Goal: Transaction & Acquisition: Purchase product/service

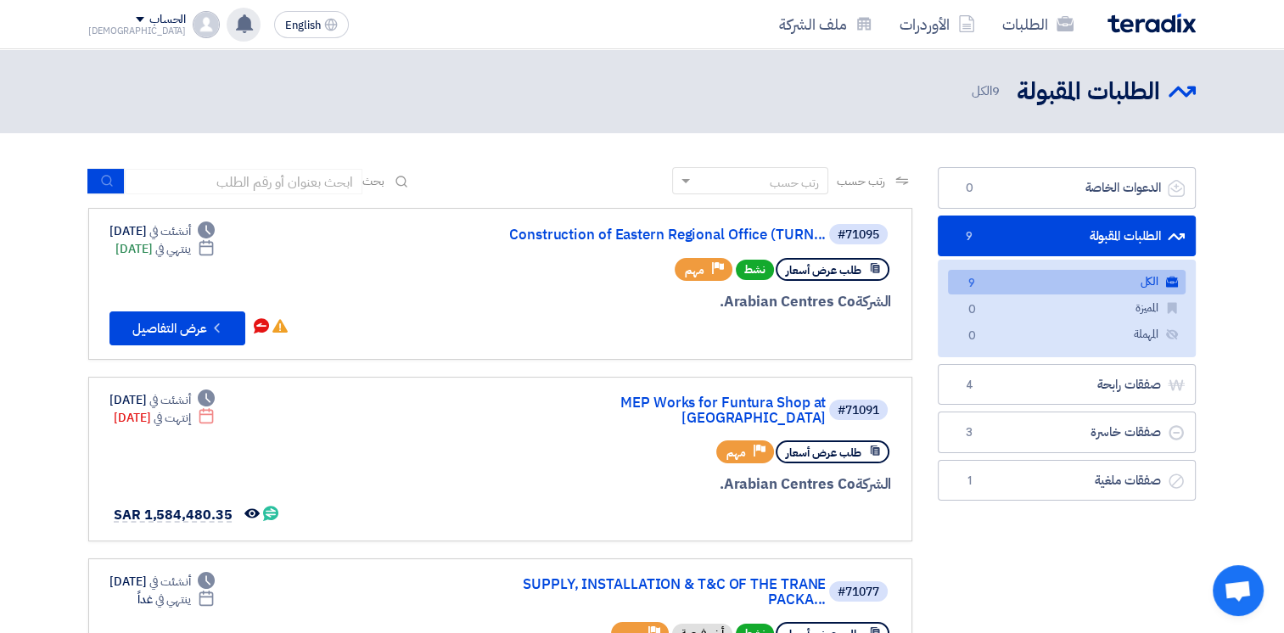
click at [227, 16] on div "تم استقبال رساله جديدة من العميل Arabian Centres Co. بخصوص طلب Fire Fighting Sp…" at bounding box center [244, 25] width 34 height 34
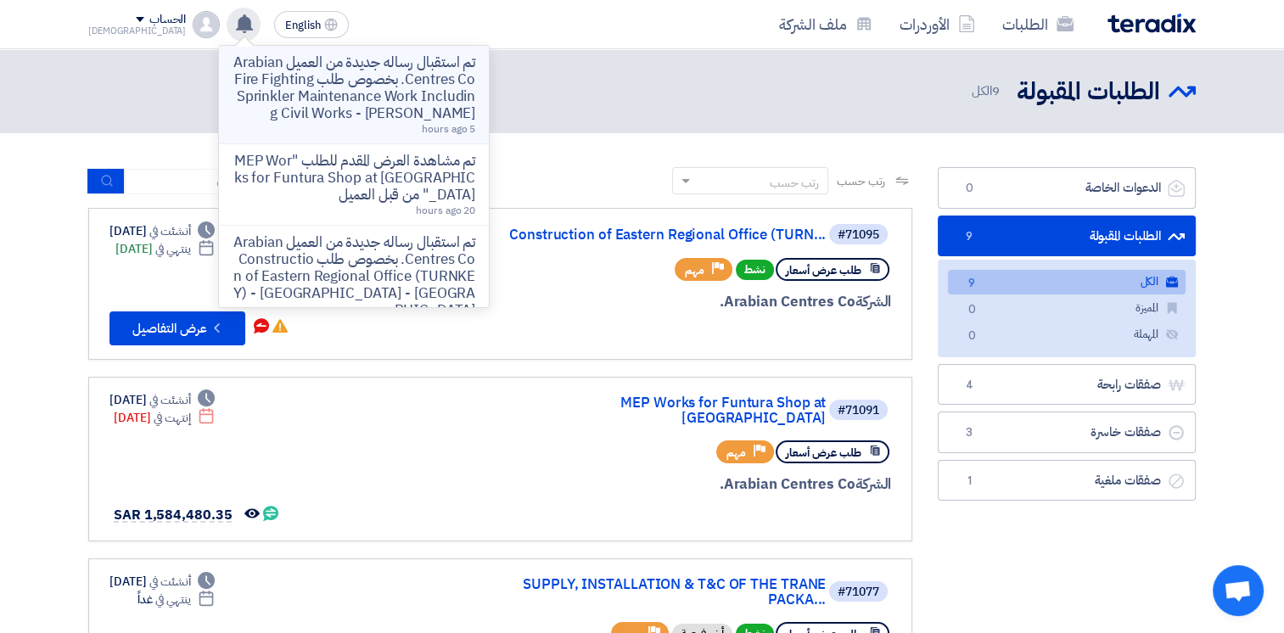
click at [248, 76] on p "تم استقبال رساله جديدة من العميل Arabian Centres Co. بخصوص طلب Fire Fighting Sp…" at bounding box center [353, 88] width 243 height 68
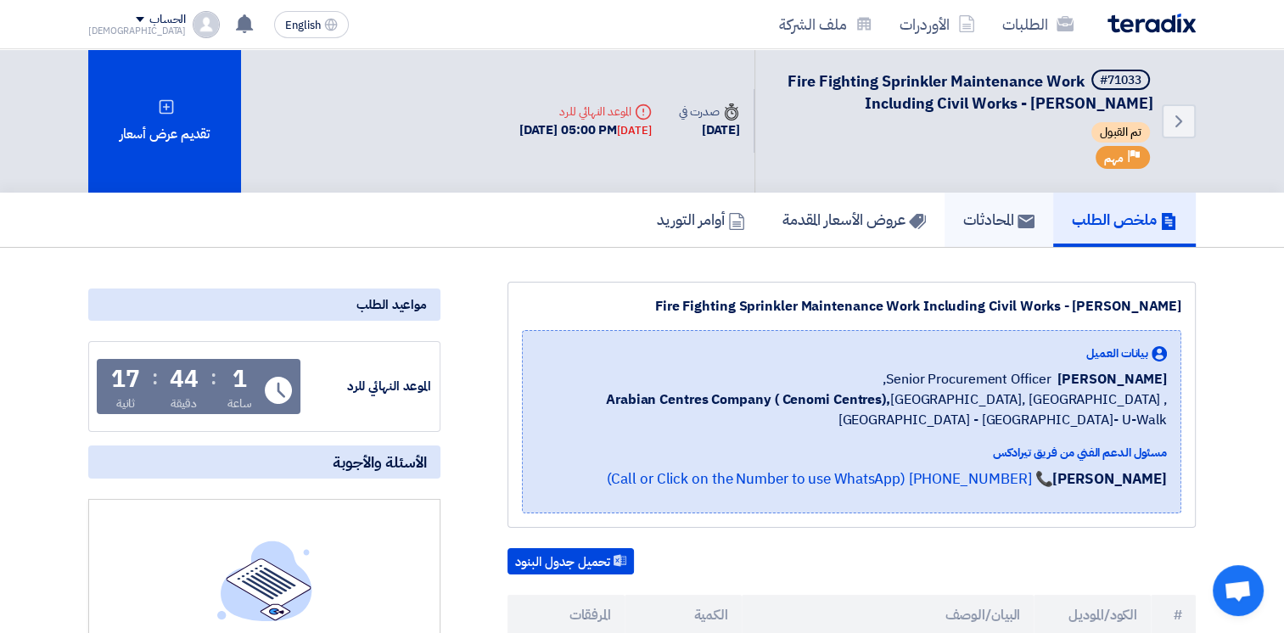
click at [1001, 210] on h5 "المحادثات" at bounding box center [998, 220] width 71 height 20
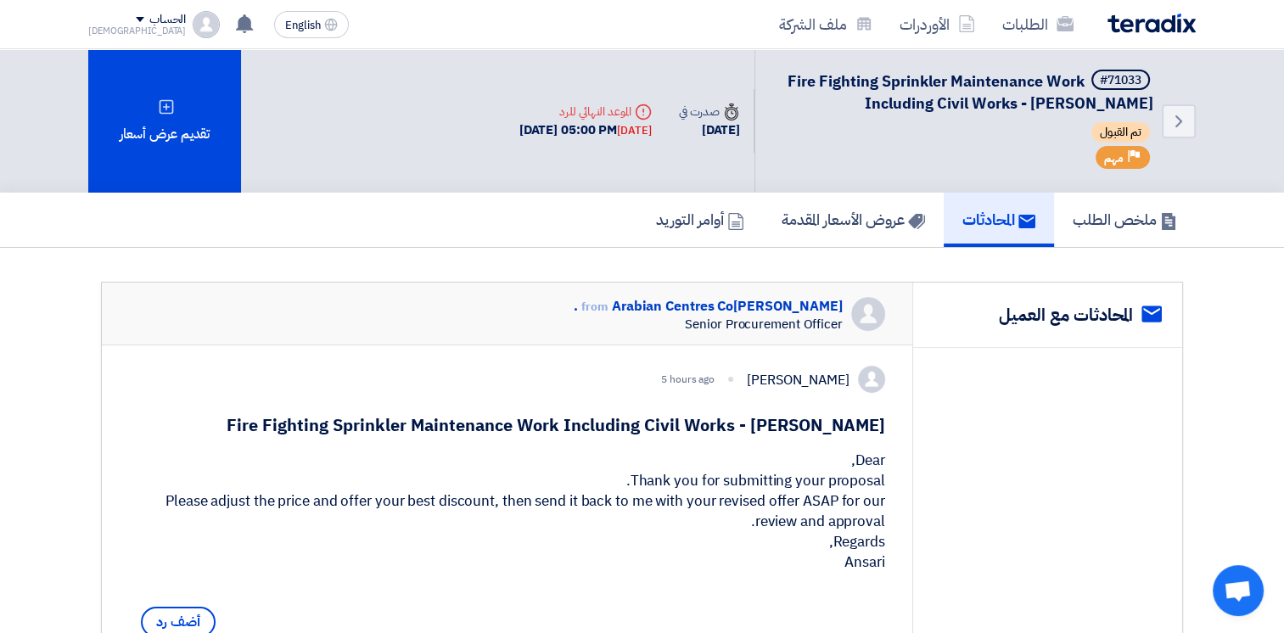
scroll to position [424, 0]
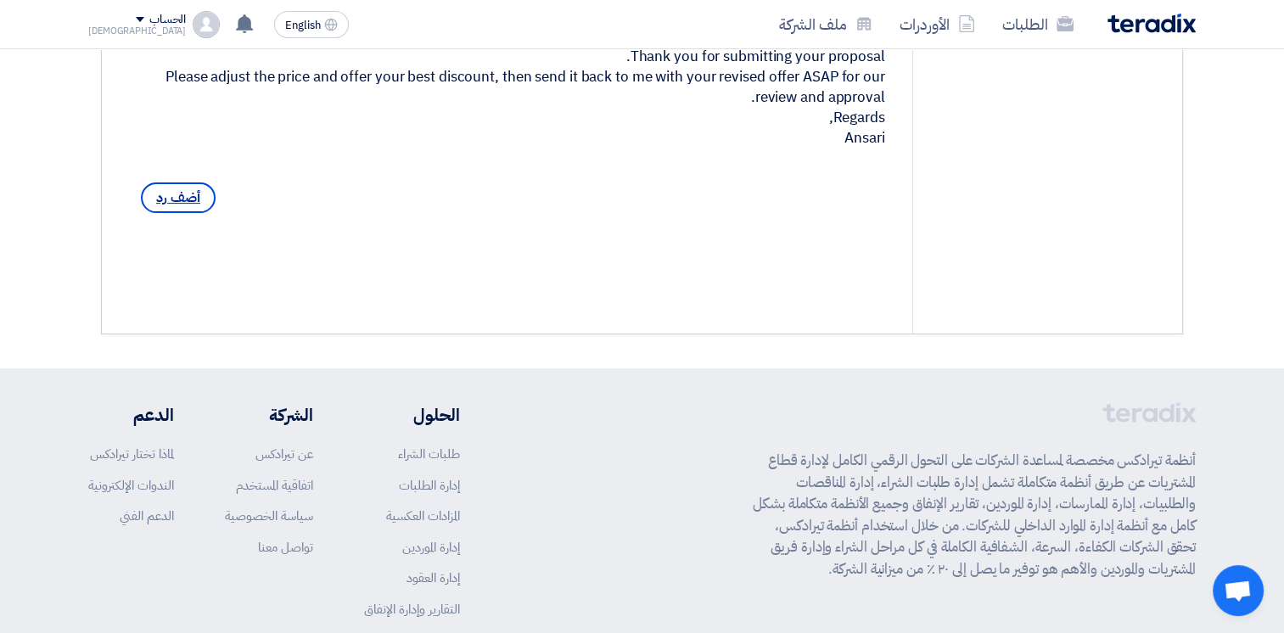
click at [193, 213] on span "أضف رد" at bounding box center [178, 197] width 75 height 31
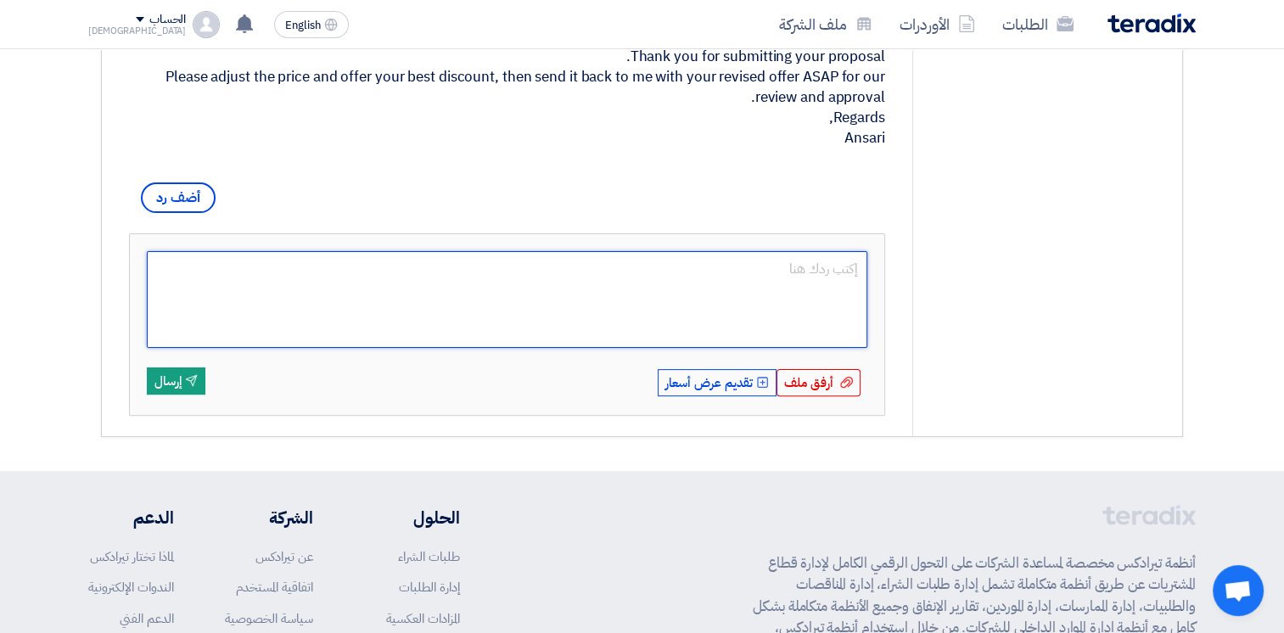
click at [672, 315] on textarea at bounding box center [507, 299] width 720 height 97
type textarea "Dear [PERSON_NAME], Noted and updated"
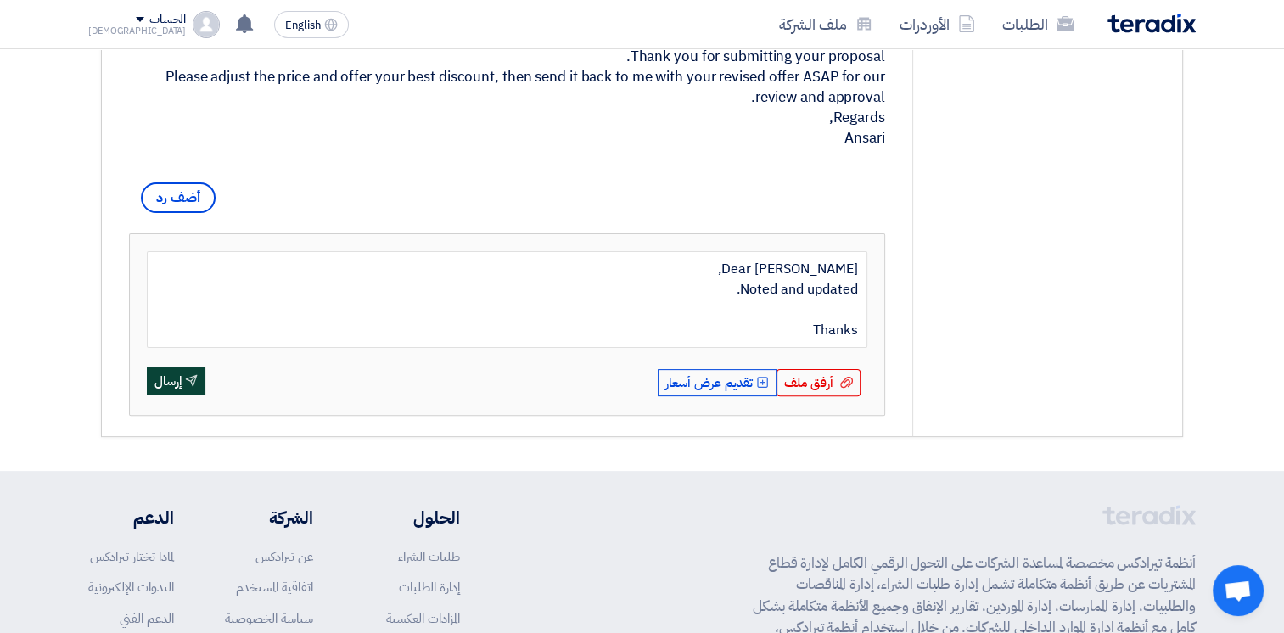
type textarea "Dear [PERSON_NAME], Noted and updated. Thanks"
click at [181, 394] on button "Send إرسال" at bounding box center [176, 380] width 59 height 27
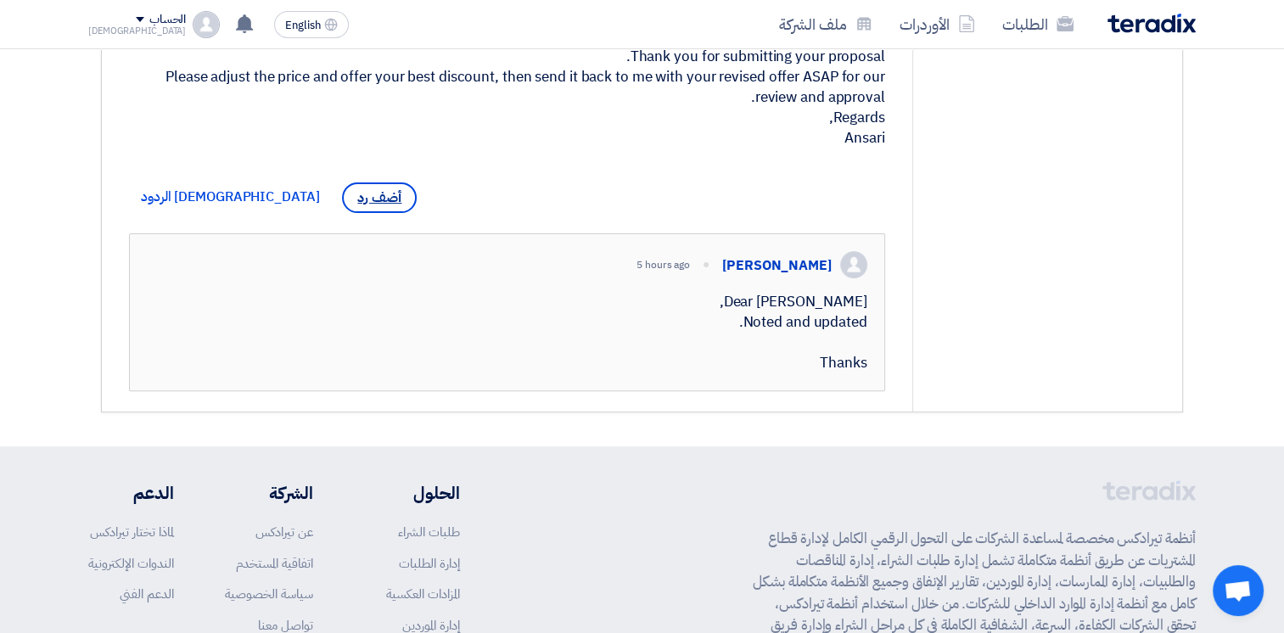
click at [342, 213] on span "أضف رد" at bounding box center [379, 197] width 75 height 31
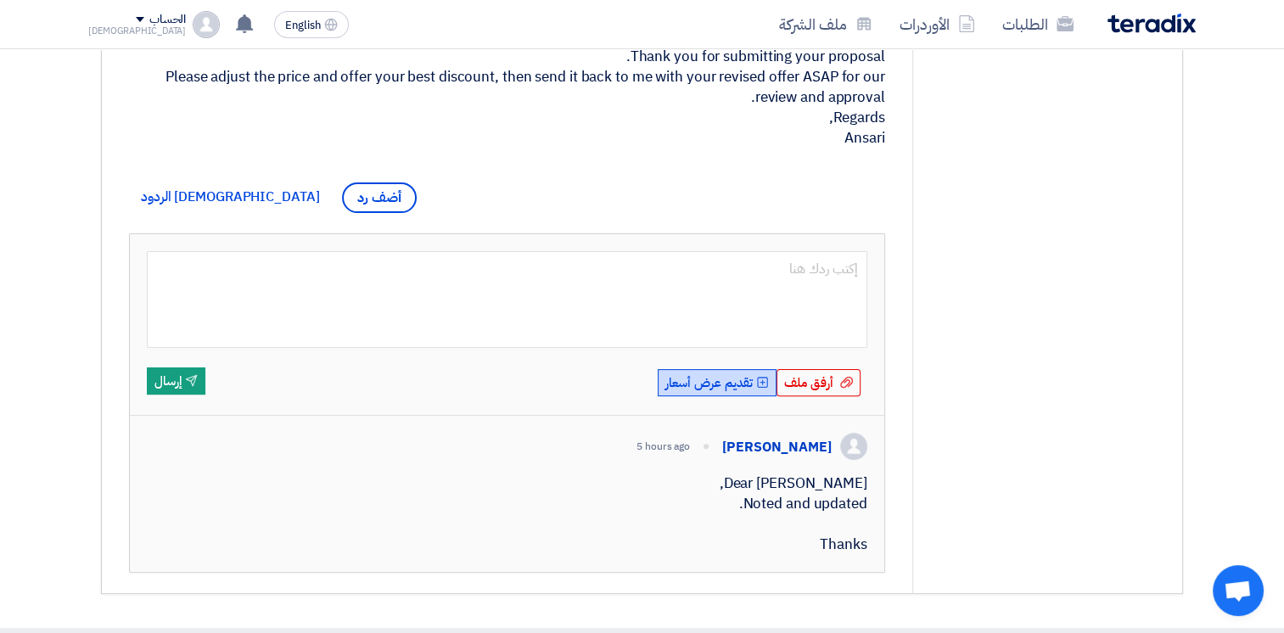
click at [728, 396] on button "Upload Offer تقديم عرض أسعار" at bounding box center [716, 382] width 119 height 27
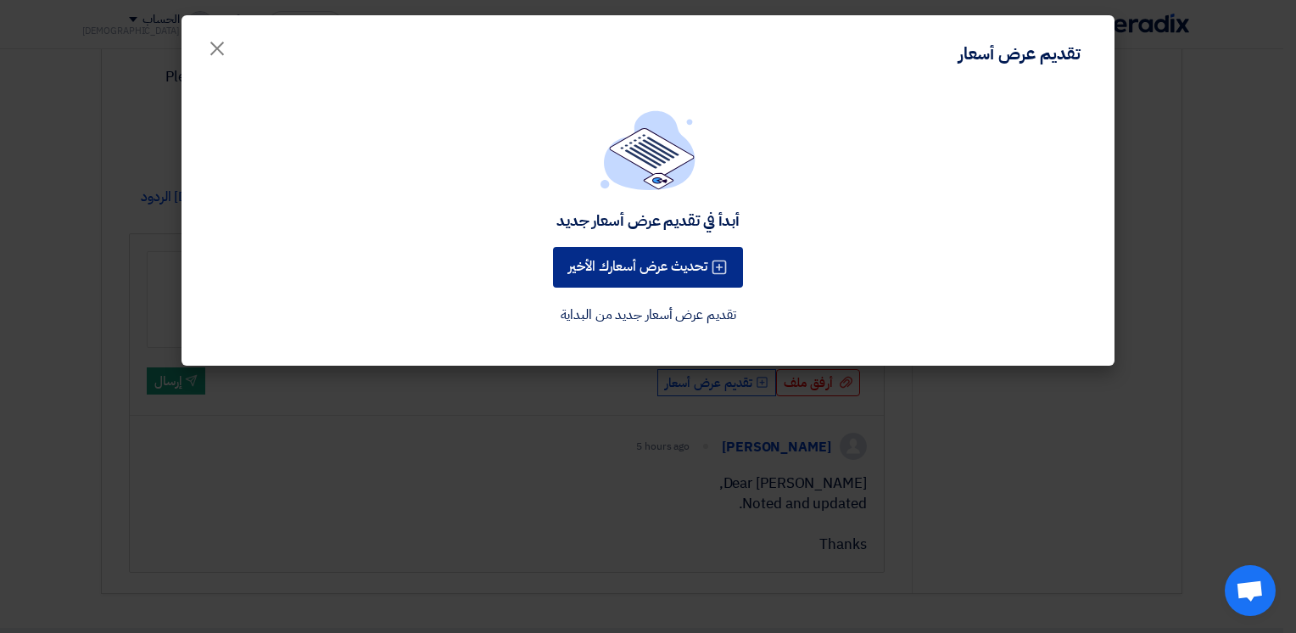
click at [649, 269] on button "تحديث عرض أسعارك الأخير" at bounding box center [648, 267] width 190 height 41
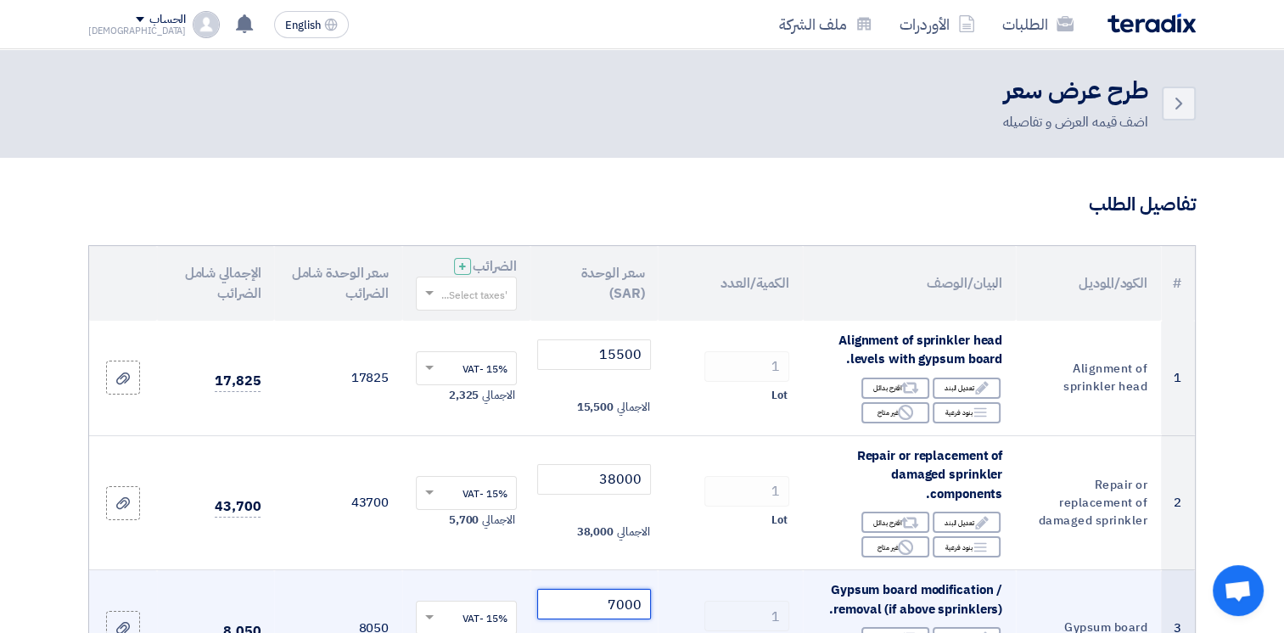
click at [607, 608] on input "7000" at bounding box center [594, 604] width 115 height 31
drag, startPoint x: 607, startPoint y: 608, endPoint x: 665, endPoint y: 596, distance: 58.9
click at [665, 596] on tr "3 Gypsum board Gypsum board modification / removal (if above sprinklers). Edit …" at bounding box center [641, 627] width 1105 height 115
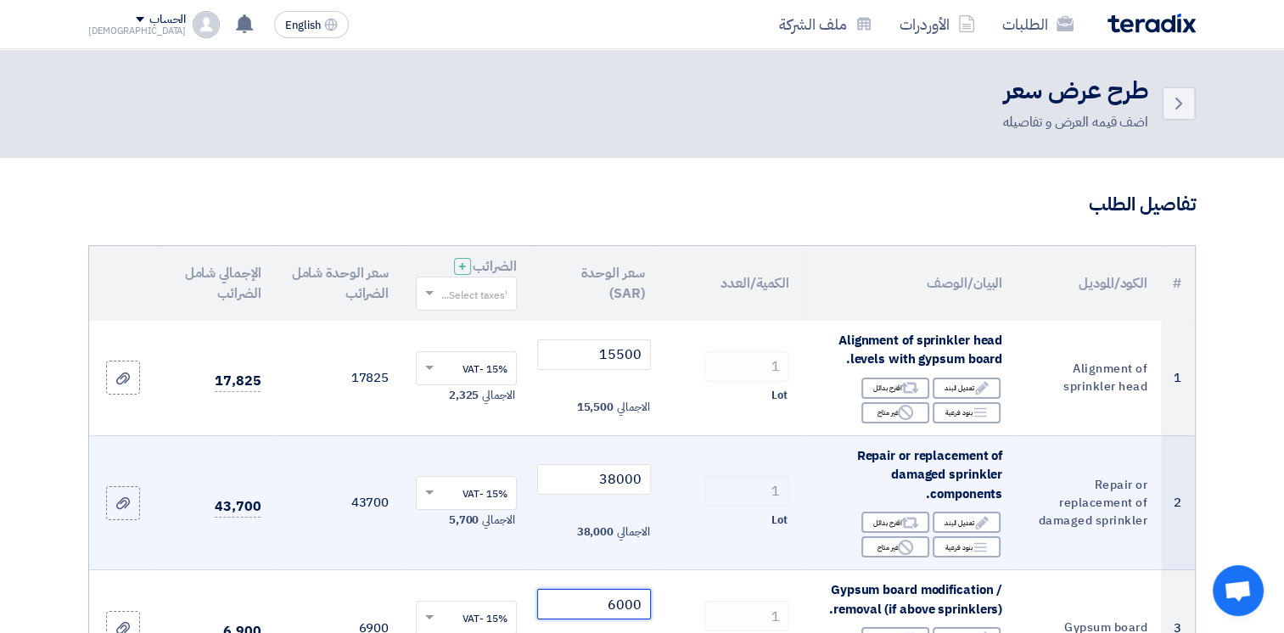
scroll to position [424, 0]
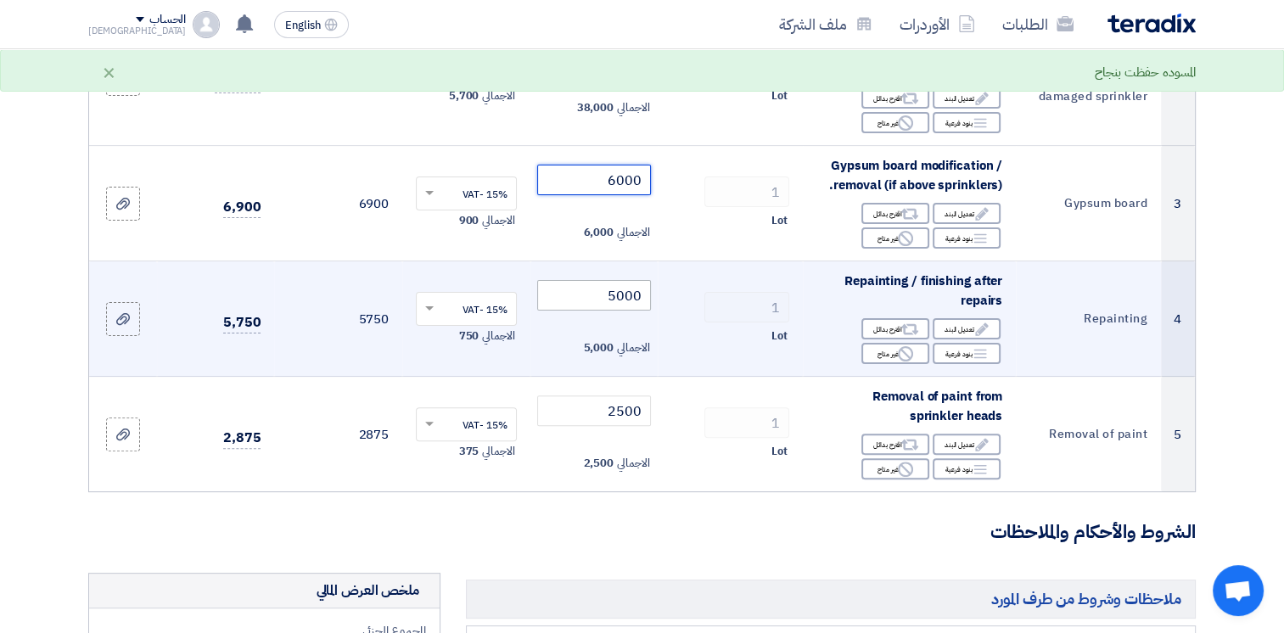
type input "6000"
click at [706, 300] on tr "4 Repainting Repainting / finishing after repairs Edit تعديل البند Alternative …" at bounding box center [641, 318] width 1105 height 115
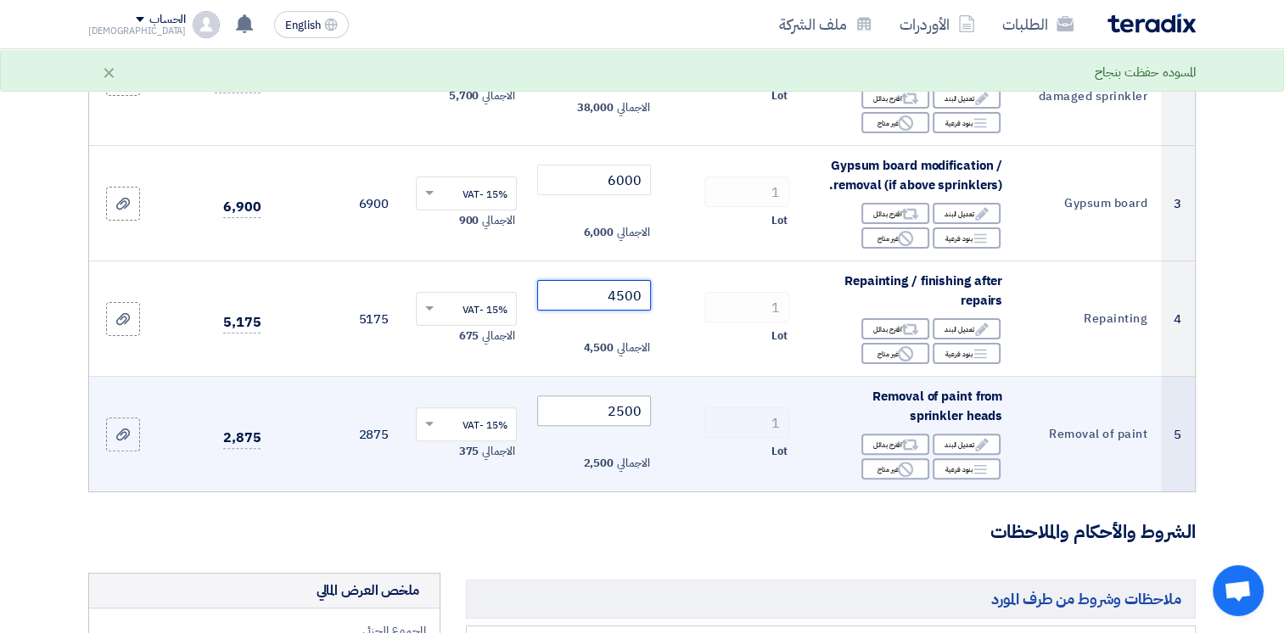
type input "4500"
click at [709, 411] on tr "5 Removal of paint Removal of paint from sprinkler heads Edit تعديل البند Alter…" at bounding box center [641, 434] width 1105 height 115
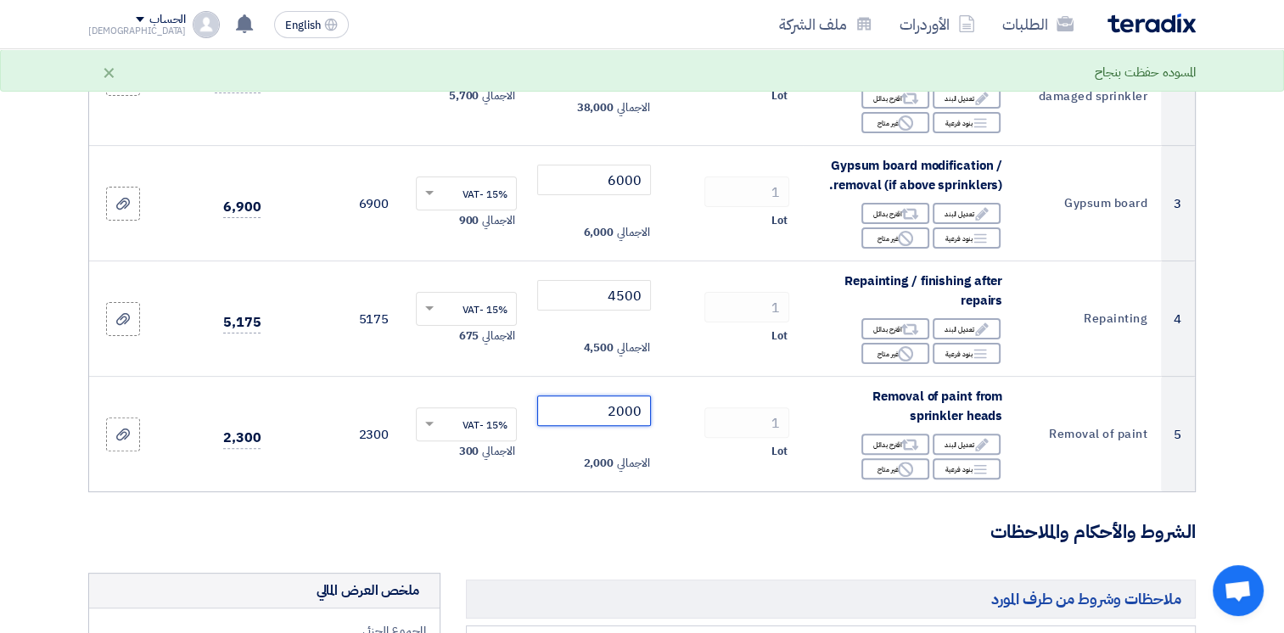
type input "2000"
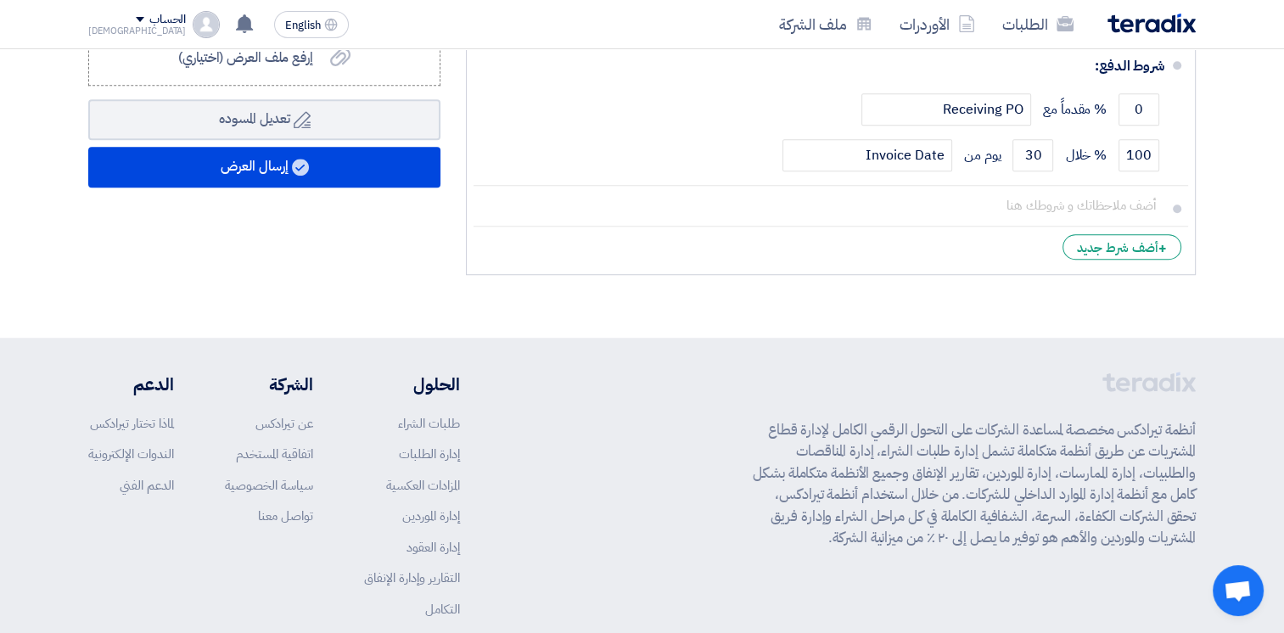
scroll to position [848, 0]
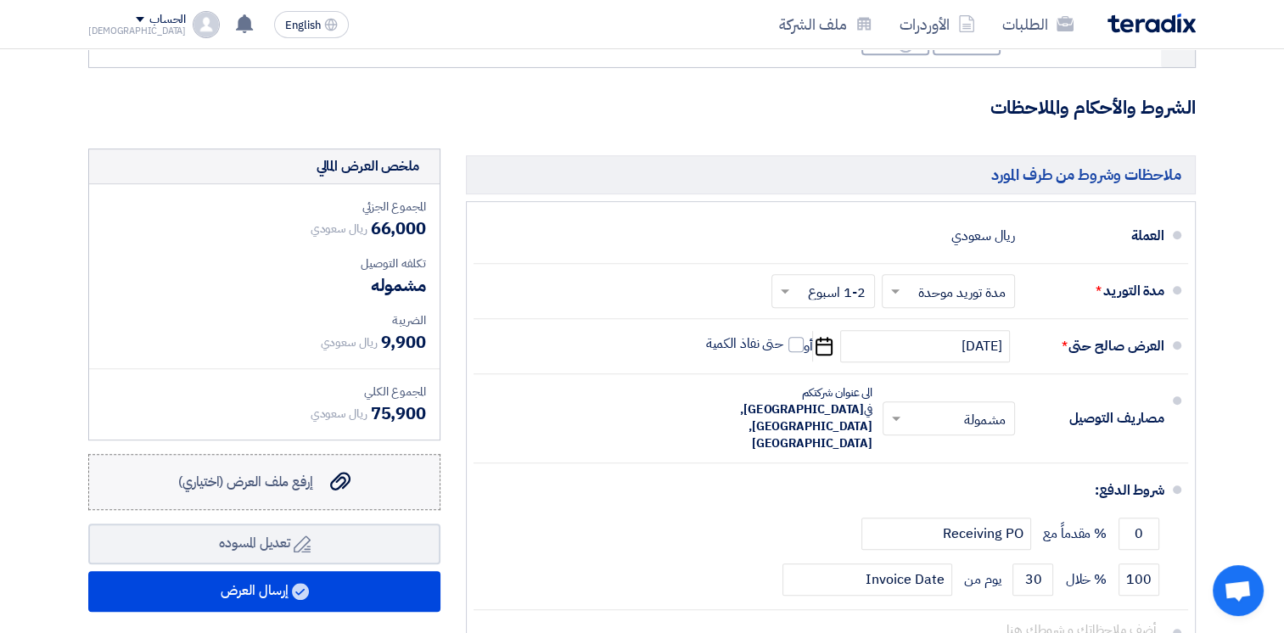
click at [282, 482] on span "إرفع ملف العرض (اختياري)" at bounding box center [245, 482] width 135 height 20
click at [0, 0] on input "إرفع ملف العرض (اختياري) إرفع ملف العرض (اختياري)" at bounding box center [0, 0] width 0 height 0
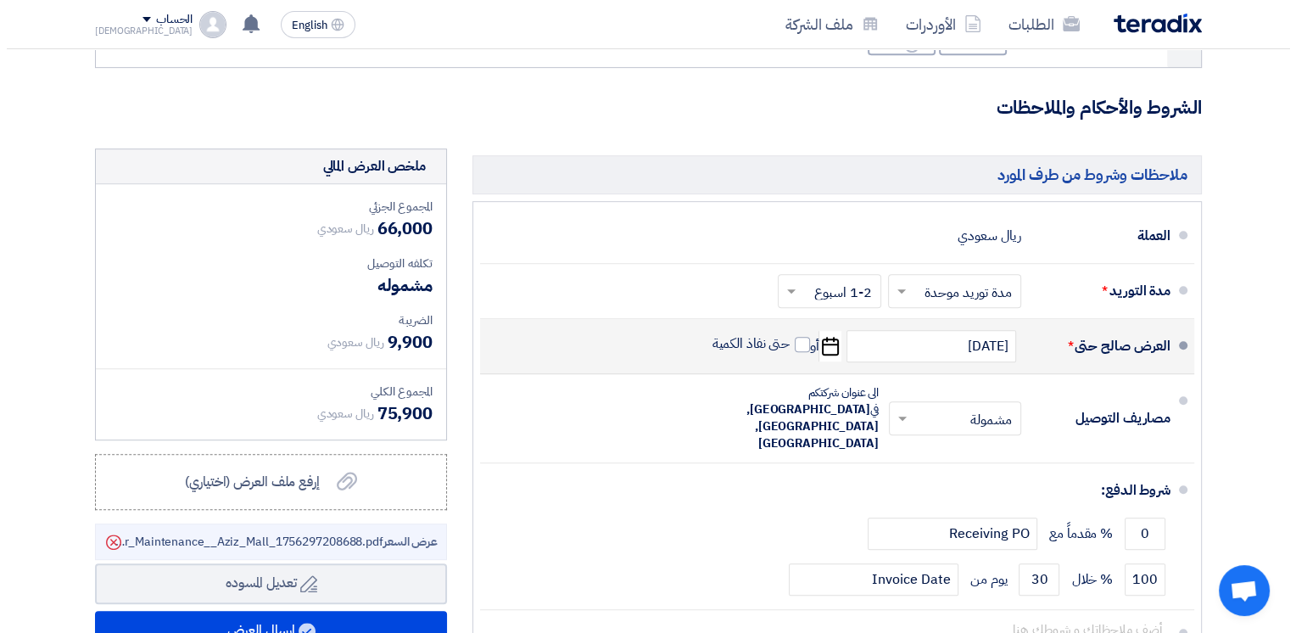
scroll to position [1273, 0]
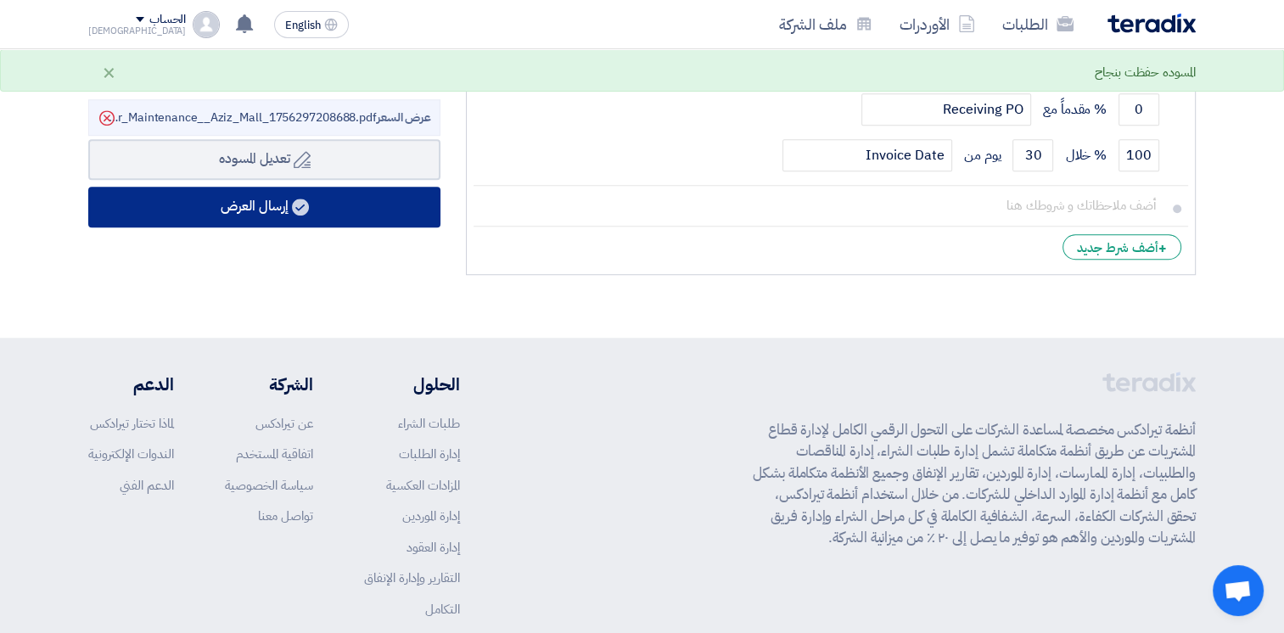
click at [282, 208] on button "إرسال العرض" at bounding box center [264, 207] width 352 height 41
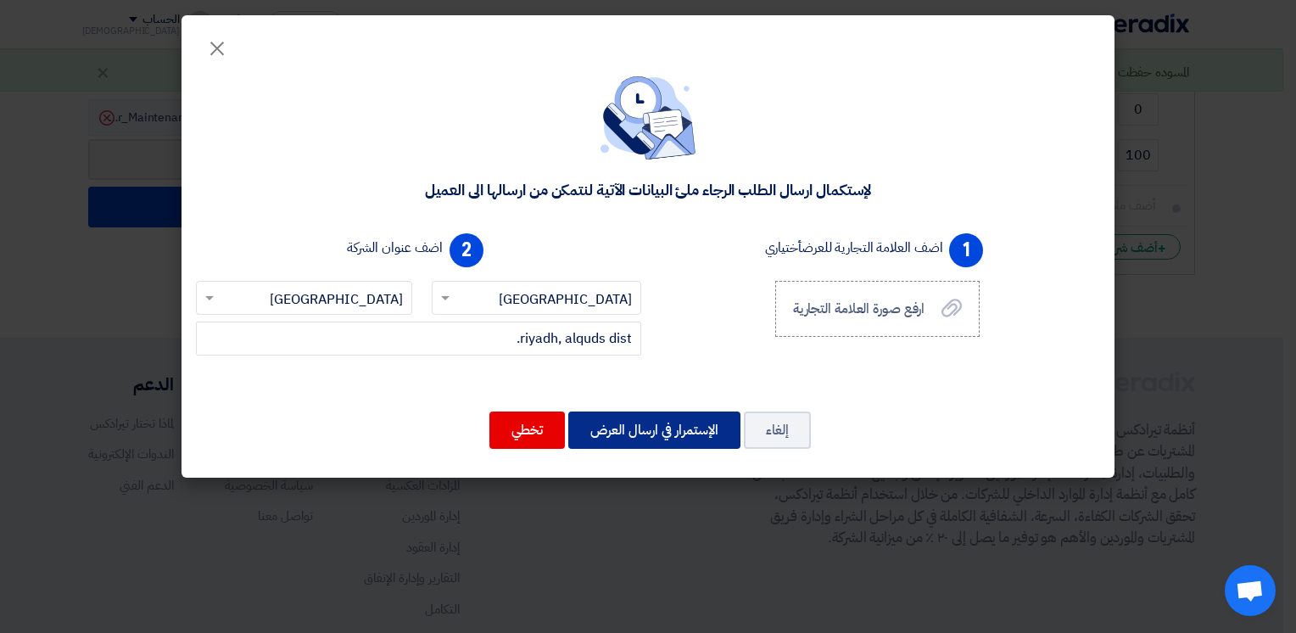
click at [661, 422] on button "الإستمرار في ارسال العرض" at bounding box center [654, 429] width 172 height 37
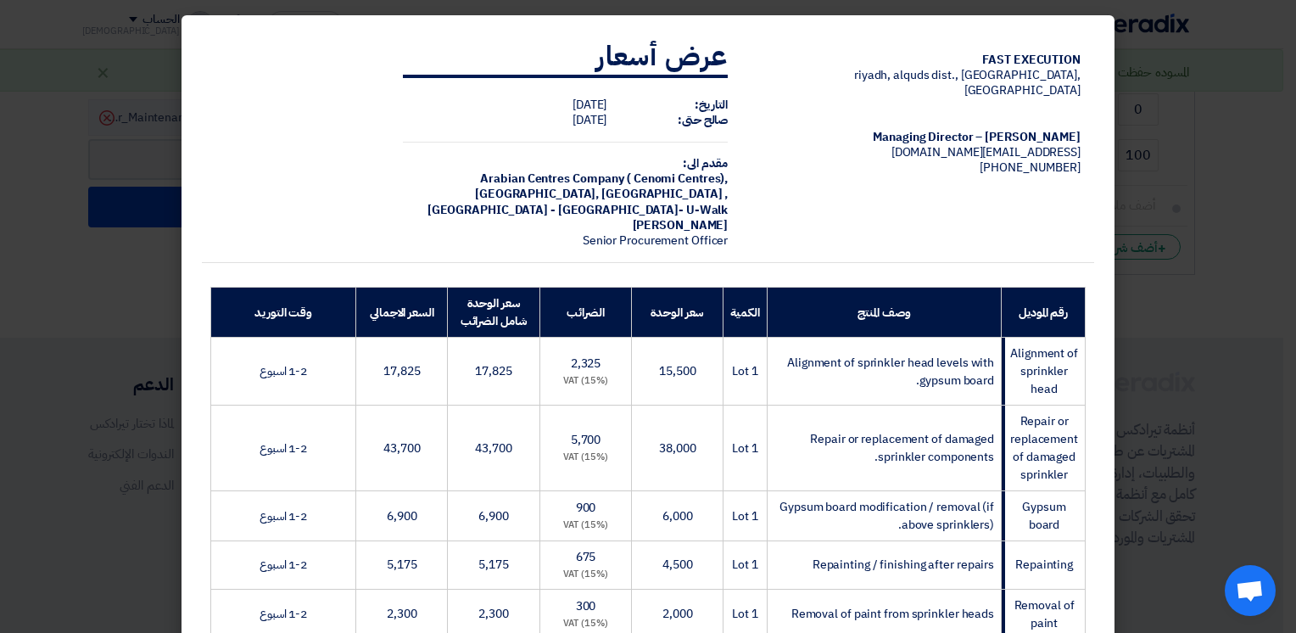
scroll to position [426, 0]
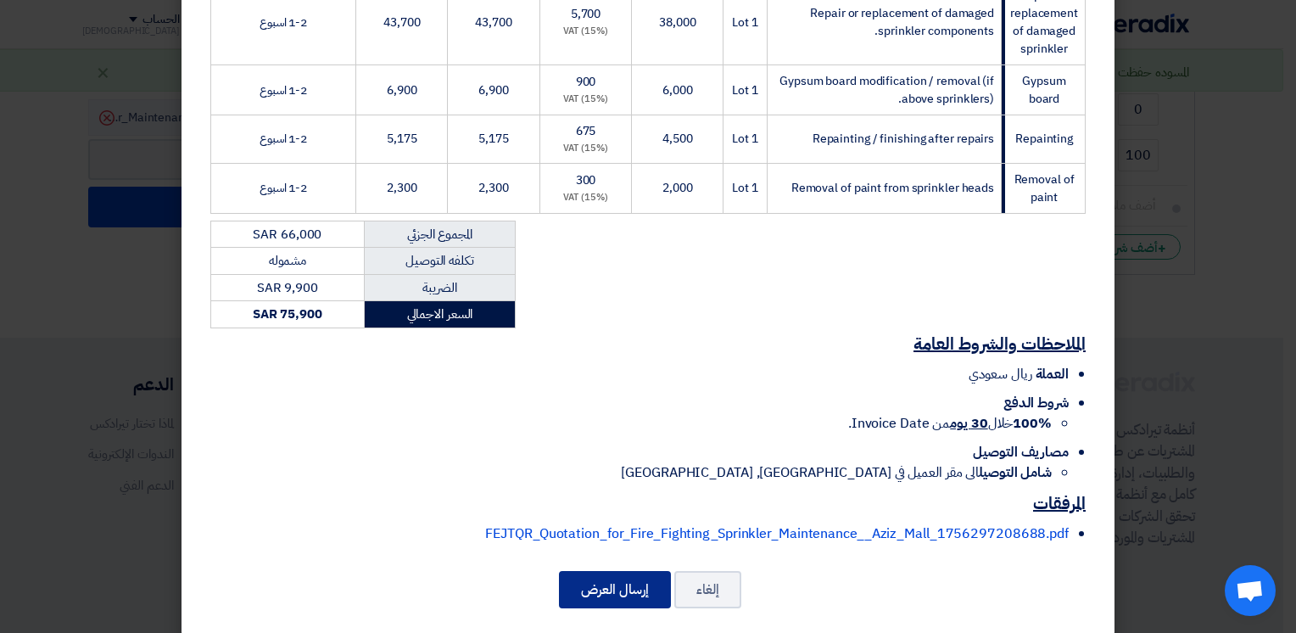
click at [614, 575] on button "إرسال العرض" at bounding box center [615, 589] width 112 height 37
